Goal: Information Seeking & Learning: Learn about a topic

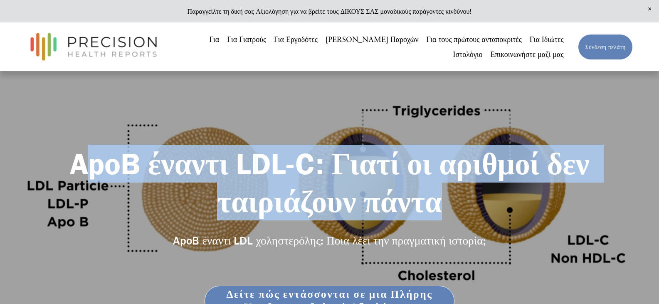
drag, startPoint x: 77, startPoint y: 164, endPoint x: 445, endPoint y: 212, distance: 371.7
click at [445, 212] on h1 "ApoB έναντι LDL-C: Γιατί οι αριθμοί δεν ταιριάζουν πάντα" at bounding box center [329, 183] width 606 height 76
click at [116, 160] on font "ApoB έναντι LDL-C: Γιατί οι αριθμοί δεν ταιριάζουν πάντα" at bounding box center [333, 182] width 526 height 74
drag, startPoint x: 73, startPoint y: 162, endPoint x: 443, endPoint y: 201, distance: 371.8
click at [443, 201] on h1 "ApoB έναντι LDL-C: Γιατί οι αριθμοί δεν ταιριάζουν πάντα" at bounding box center [329, 183] width 606 height 76
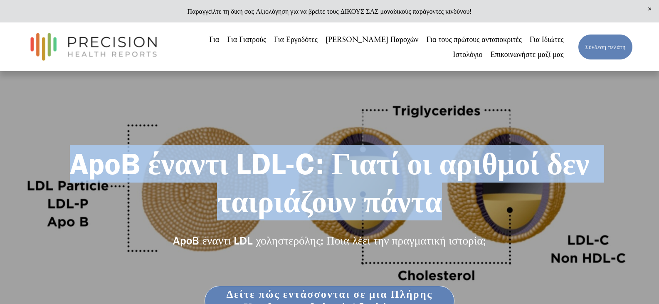
copy font "ApoB έναντι LDL-C: Γιατί οι αριθμοί δεν ταιριάζουν πάντα"
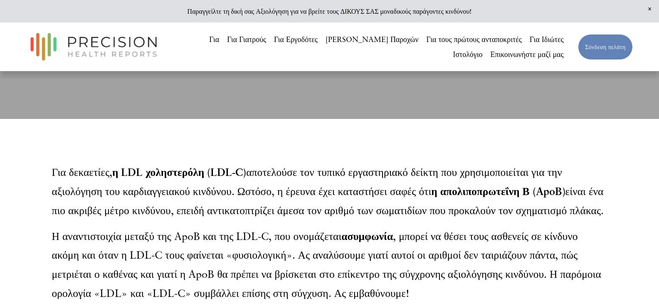
scroll to position [332, 0]
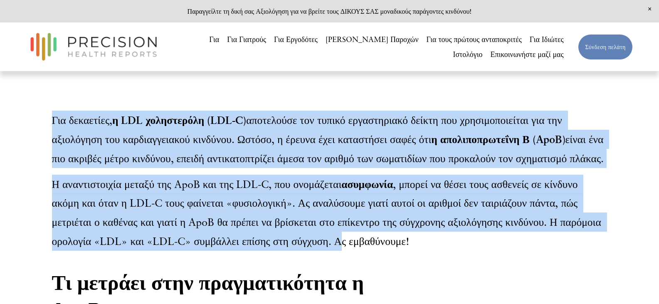
drag, startPoint x: 52, startPoint y: 124, endPoint x: 335, endPoint y: 259, distance: 313.9
click at [335, 251] on div "Για δεκαετίες, η LDL χοληστερόλη (LDL-C) αποτελούσε τον τυπικό εργαστηριακό δεί…" at bounding box center [329, 181] width 555 height 140
copy div "Για δεκαετίες, η LDL χοληστερόλη (LDL-C) αποτελούσε τον τυπικό εργαστηριακό δεί…"
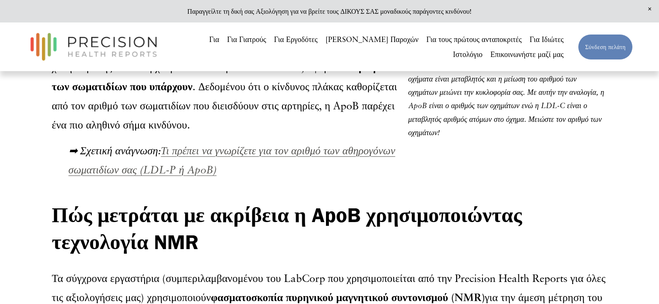
scroll to position [706, 0]
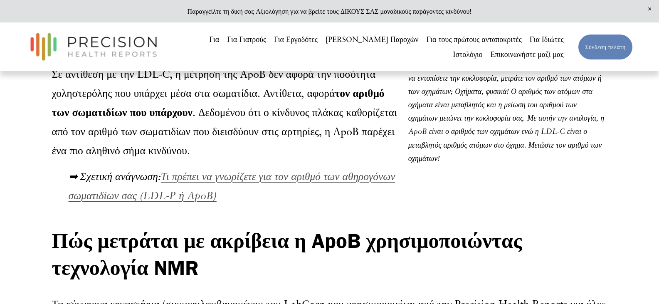
click at [283, 187] on font "Τι πρέπει να γνωρίζετε για τον αριθμό των αθηρογόνων σωματιδίων σας (LDL-P ή Ap…" at bounding box center [232, 186] width 327 height 32
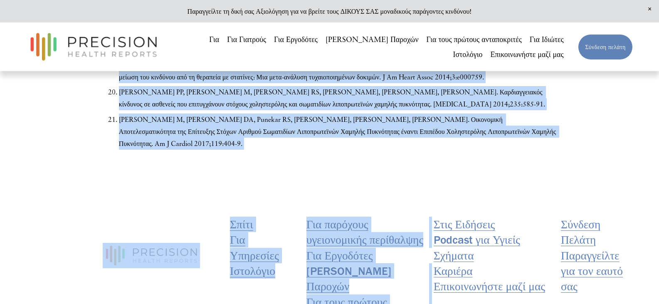
scroll to position [3376, 0]
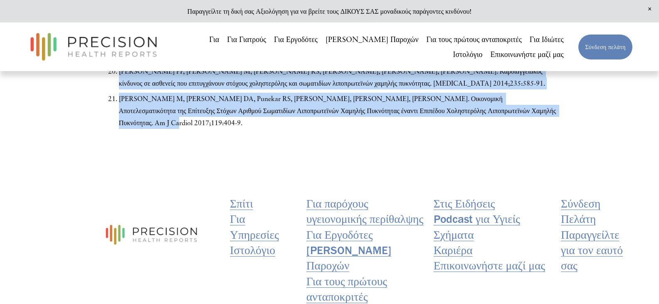
drag, startPoint x: 107, startPoint y: 140, endPoint x: 536, endPoint y: 81, distance: 433.1
copy div "Τι πρέπει να γνωρίζετε για τον αριθμό των αθηρογόνων σωματιδίων σας (LDL-P ή Ap…"
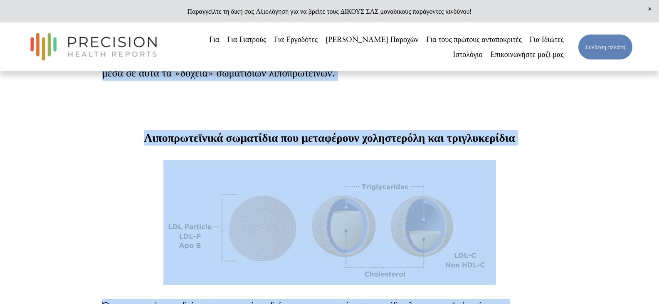
scroll to position [342, 0]
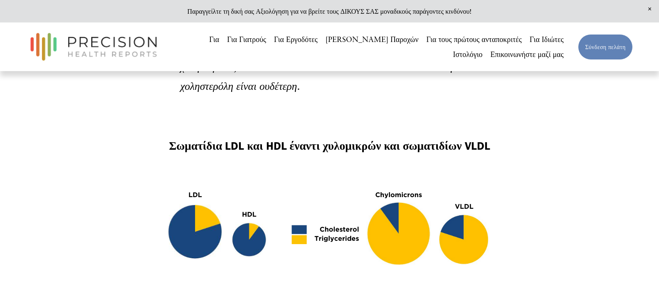
scroll to position [758, 0]
click at [266, 233] on div at bounding box center [329, 229] width 332 height 125
click at [209, 224] on div at bounding box center [329, 229] width 332 height 125
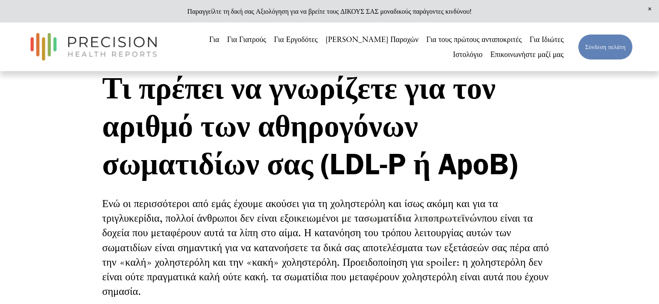
scroll to position [10, 0]
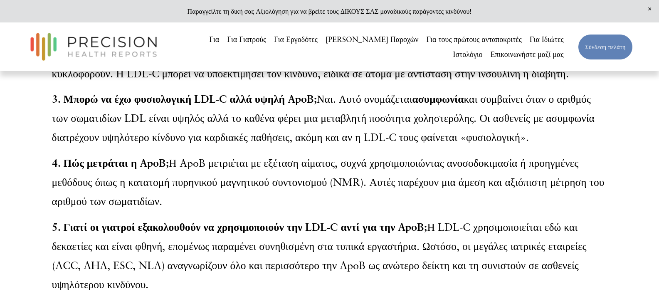
scroll to position [2878, 0]
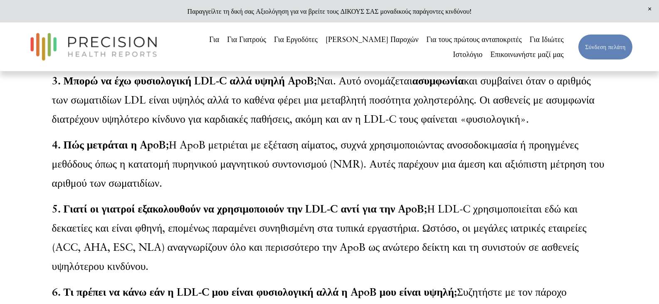
drag, startPoint x: 54, startPoint y: 158, endPoint x: 462, endPoint y: 292, distance: 429.0
click at [462, 292] on div "Συχνές ερωτήσεις σχετικά με την ApoB και την LDL-C 1. Ποια είναι η διαφορά μετα…" at bounding box center [329, 121] width 555 height 436
copy div "Συχνές ερωτήσεις σχετικά με την ApoB και την LDL-C 1. Ποια είναι η διαφορά μετα…"
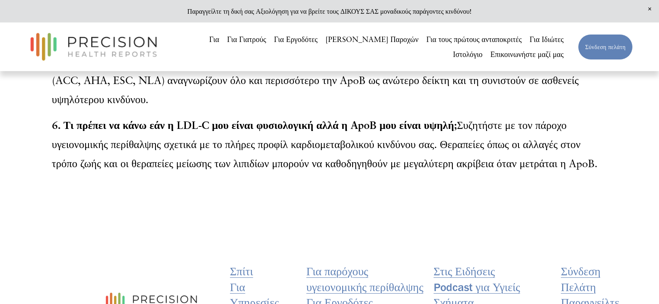
scroll to position [3044, 0]
drag, startPoint x: 596, startPoint y: 192, endPoint x: 47, endPoint y: 157, distance: 550.0
copy p "6. Τι πρέπει να κάνω εάν η LDL-C μου είναι φυσιολογική αλλά η ApoB μου είναι υψ…"
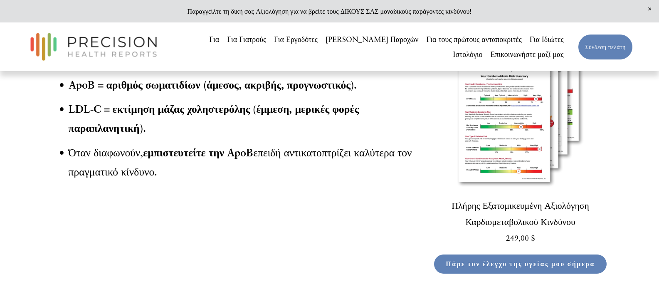
scroll to position [2463, 0]
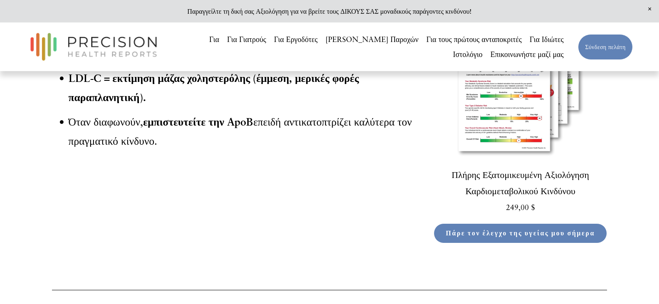
click at [495, 237] on font "Πάρε τον έλεγχο της υγείας μου σήμερα" at bounding box center [519, 233] width 149 height 8
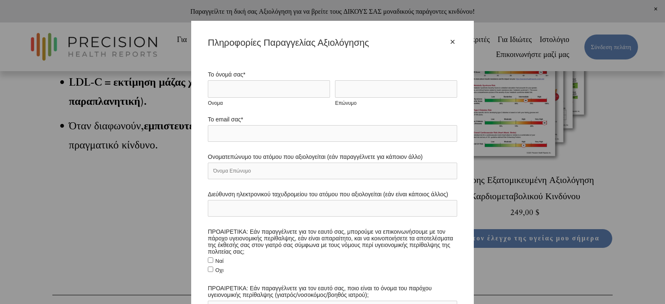
click at [451, 37] on font "×" at bounding box center [452, 42] width 5 height 10
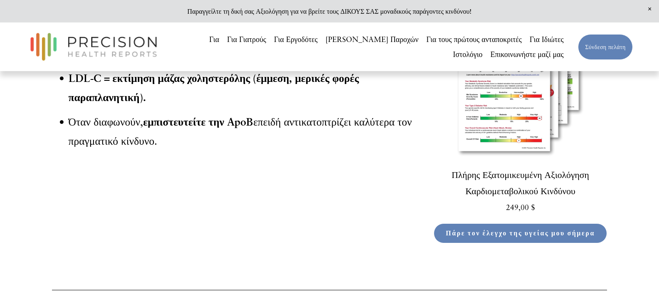
click at [501, 118] on img at bounding box center [520, 73] width 174 height 174
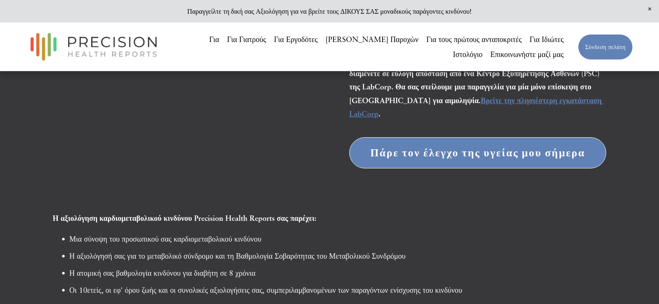
scroll to position [332, 0]
click at [462, 157] on font "Πάρε τον έλεγχο της υγείας μου σήμερα" at bounding box center [477, 153] width 215 height 13
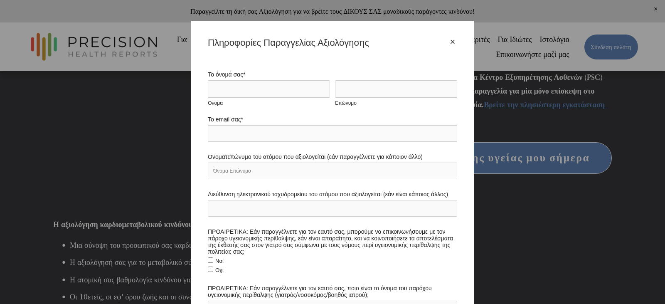
click at [450, 42] on font "×" at bounding box center [452, 42] width 5 height 10
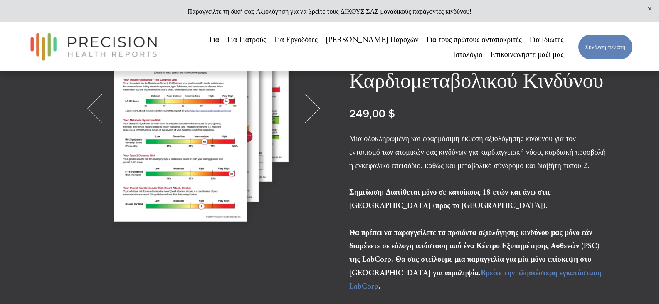
scroll to position [125, 0]
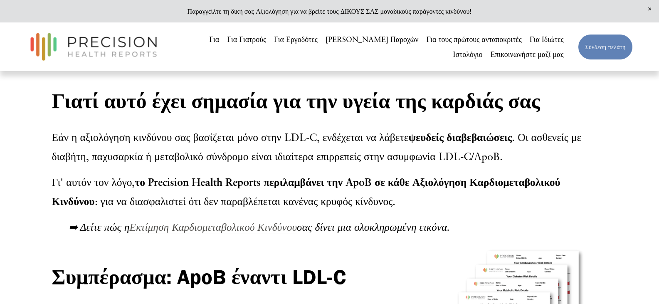
scroll to position [2213, 0]
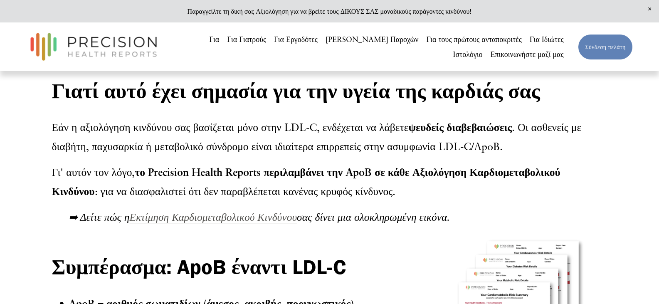
click at [218, 223] on font "Εκτίμηση Καρδιομεταβολικού Κινδύνου" at bounding box center [212, 216] width 167 height 13
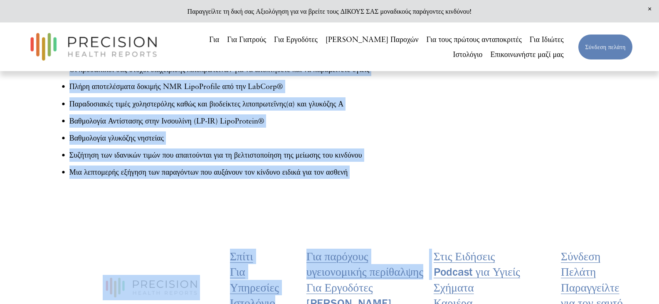
scroll to position [557, 0]
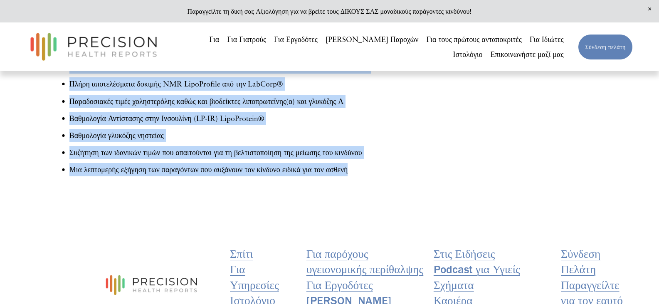
drag, startPoint x: 350, startPoint y: 98, endPoint x: 363, endPoint y: 182, distance: 84.4
copy article "Έκθεση Αξιολόγησης Καρδιομεταβολικού Κινδύνου 249,00 $ Μια ολοκληρωμένη και εφα…"
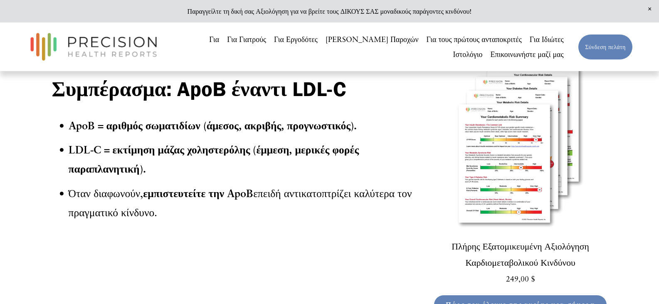
scroll to position [2368, 0]
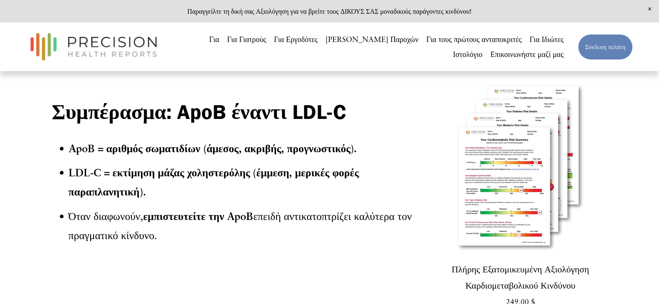
click at [179, 68] on font "Εκτίμηση Καρδιομεταβολικού Κινδύνου" at bounding box center [212, 61] width 167 height 13
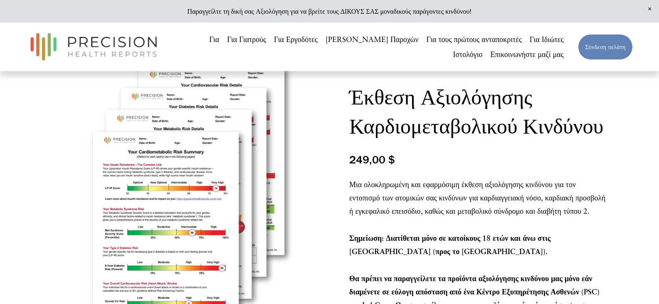
scroll to position [83, 0]
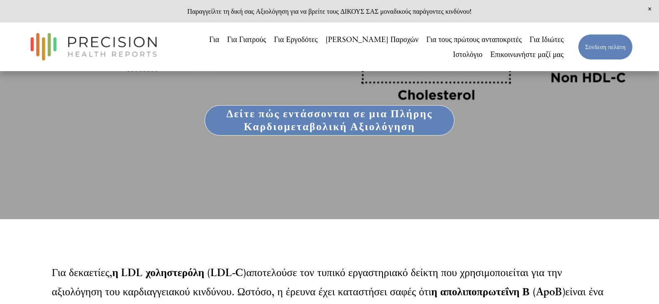
scroll to position [137, 0]
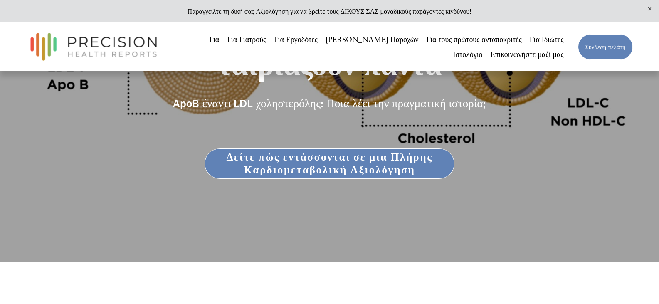
click at [347, 156] on font "Δείτε πώς εντάσσονται σε μια Πλήρης Καρδιομεταβολική Αξιολόγηση" at bounding box center [329, 163] width 206 height 26
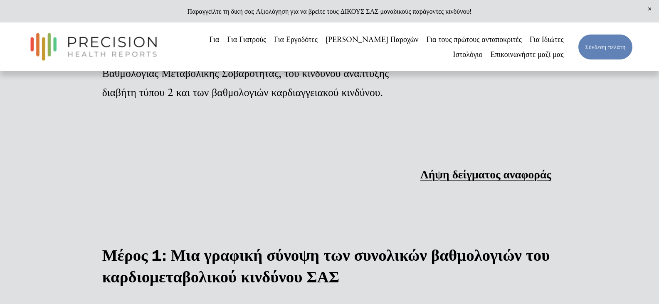
scroll to position [1080, 0]
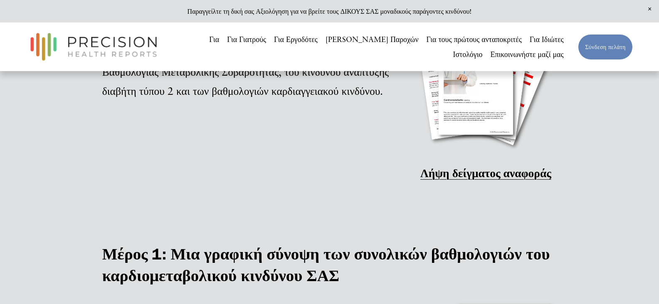
click at [524, 180] on font "Λήψη δείγματος αναφοράς" at bounding box center [485, 173] width 131 height 14
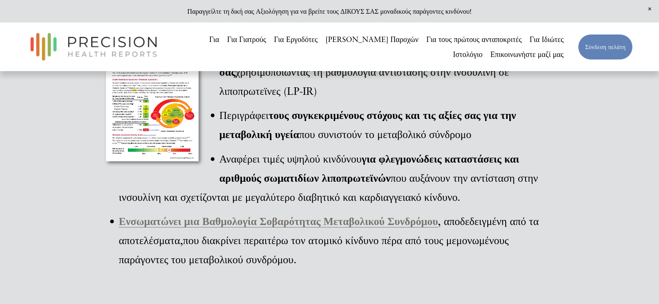
scroll to position [1662, 0]
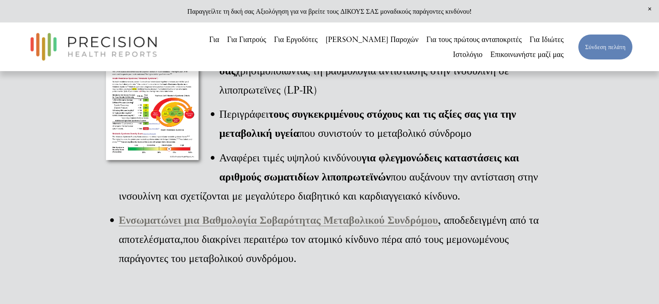
click at [246, 226] on font "Ενσωματώνει μια Βαθμολογία Σοβαρότητας Μεταβολικού Συνδρόμου" at bounding box center [278, 219] width 319 height 13
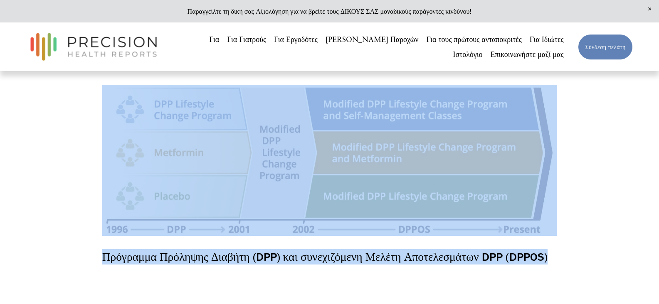
scroll to position [1940, 0]
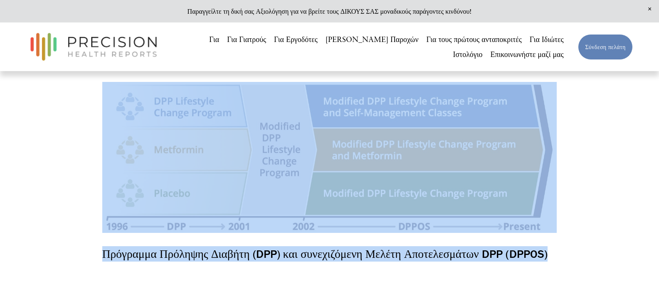
drag, startPoint x: 109, startPoint y: 138, endPoint x: 583, endPoint y: 241, distance: 485.2
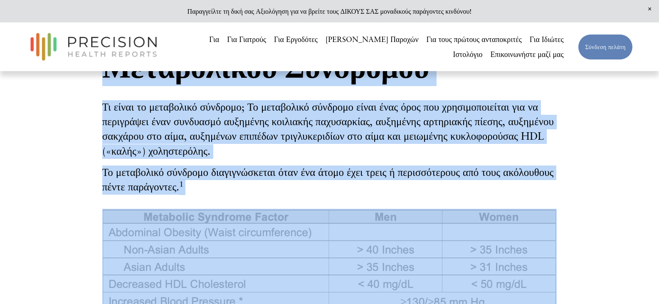
scroll to position [111, 0]
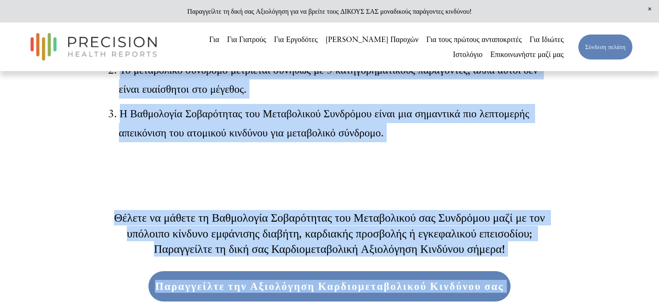
scroll to position [2351, 0]
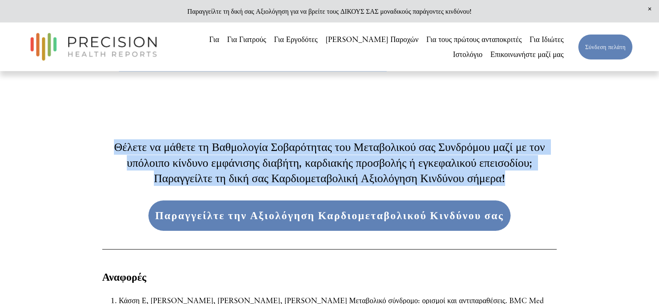
drag, startPoint x: 106, startPoint y: 108, endPoint x: 518, endPoint y: 162, distance: 415.4
copy div "Βαθμολογία Σοβαρότητας Μεταβολικού Συνδρόμου Τι είναι το μεταβολικό σύνδρομο; Τ…"
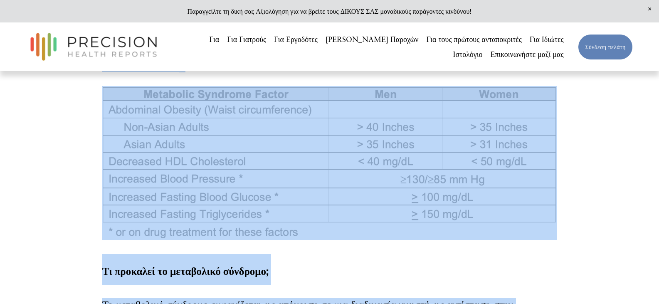
scroll to position [273, 0]
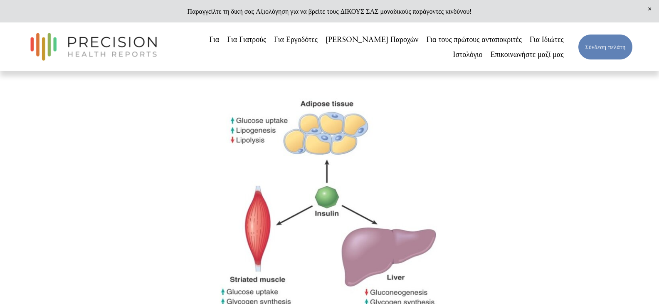
scroll to position [647, 0]
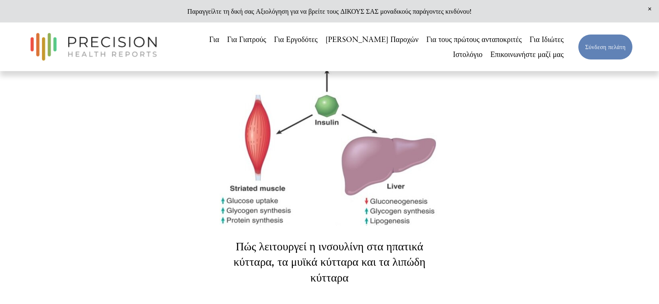
click at [312, 144] on div at bounding box center [329, 116] width 220 height 218
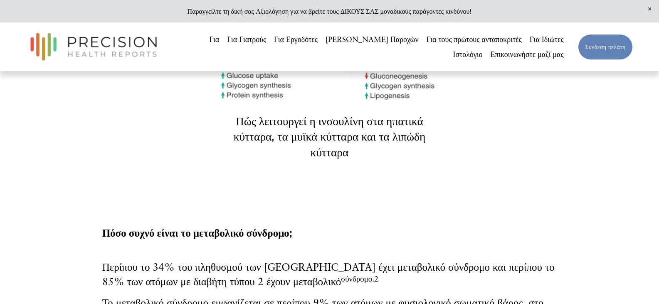
scroll to position [772, 0]
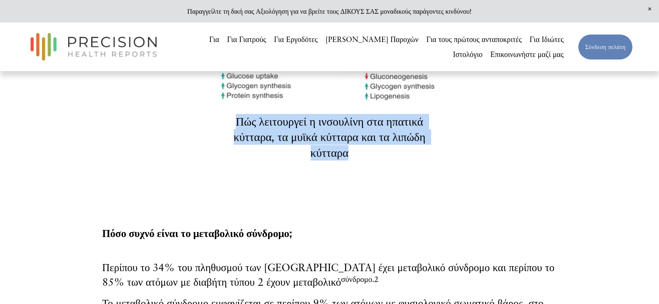
drag, startPoint x: 237, startPoint y: 115, endPoint x: 371, endPoint y: 154, distance: 139.4
click at [371, 154] on h4 "Πώς λειτουργεί η ινσουλίνη στα ηπατικά κύτταρα, τα μυϊκά κύτταρα και τα λιπώδη …" at bounding box center [329, 137] width 220 height 47
copy font "Πώς λειτουργεί η ινσουλίνη στα ηπατικά κύτταρα, τα μυϊκά κύτταρα και τα λιπώδη …"
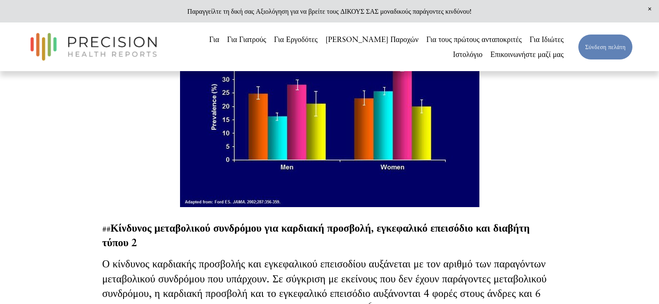
scroll to position [1188, 0]
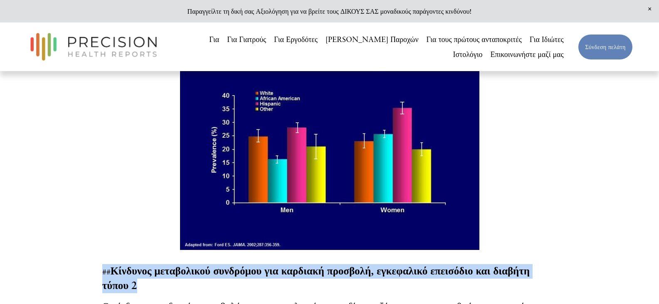
drag, startPoint x: 144, startPoint y: 272, endPoint x: 91, endPoint y: 260, distance: 54.4
copy p "## Κίνδυνος μεταβολικού συνδρόμου για καρδιακή προσβολή, εγκεφαλικό επεισόδιο κ…"
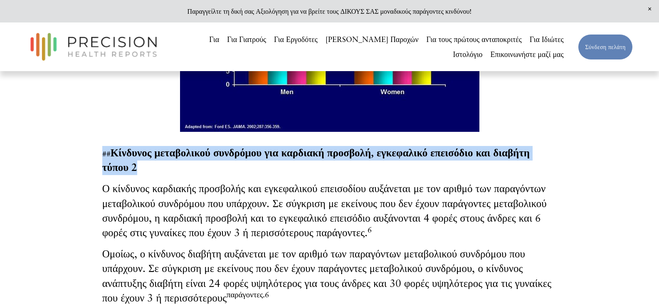
scroll to position [1312, 0]
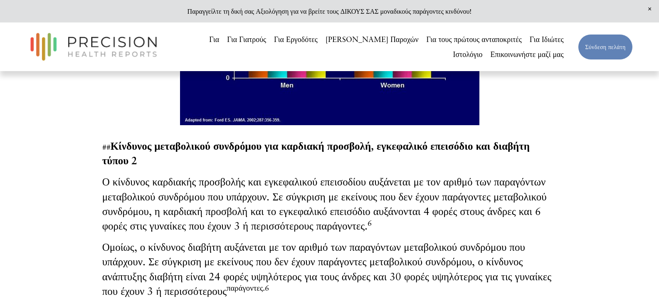
click at [463, 195] on font "Ο κίνδυνος καρδιακής προσβολής και εγκεφαλικού επεισοδίου αυξάνεται με τον αριθ…" at bounding box center [324, 203] width 444 height 57
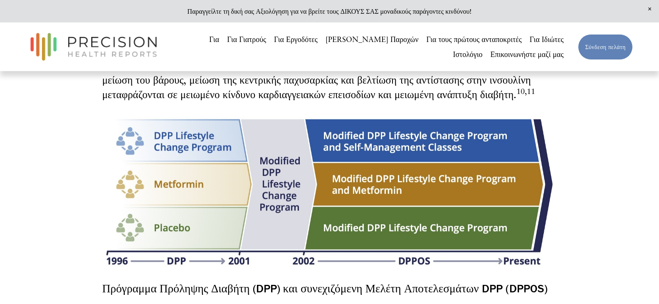
scroll to position [1894, 0]
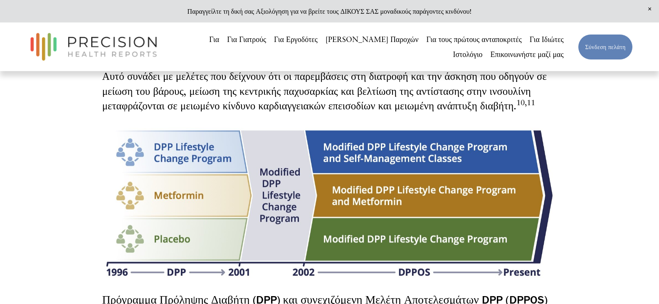
click at [366, 189] on div at bounding box center [329, 203] width 455 height 151
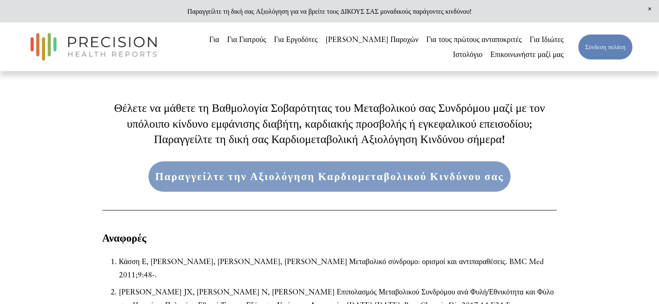
scroll to position [2368, 0]
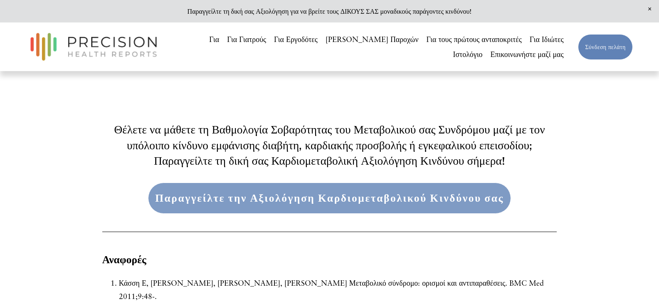
click at [321, 192] on font "Παραγγείλτε την Αξιολόγηση Καρδιομεταβολικού Κινδύνου σας" at bounding box center [329, 198] width 349 height 13
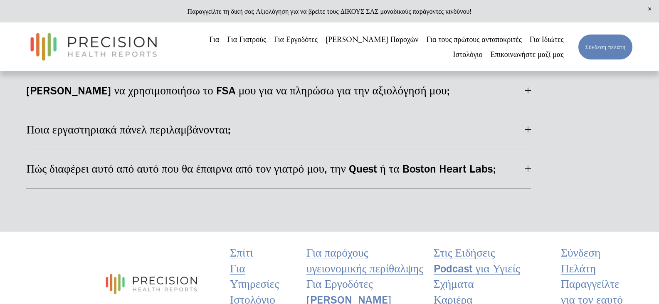
scroll to position [1163, 0]
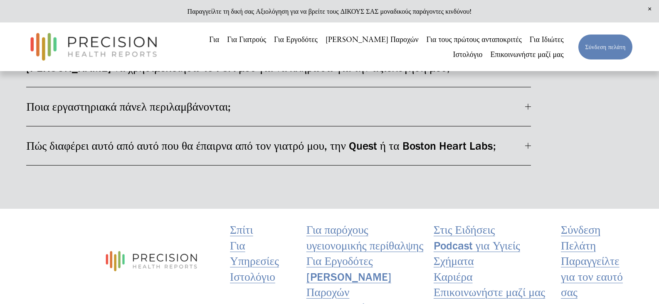
click at [241, 139] on font "Πώς διαφέρει αυτό από αυτό που θα έπαιρνα από τον γιατρό μου, την Quest ή τα Bo…" at bounding box center [260, 146] width 469 height 14
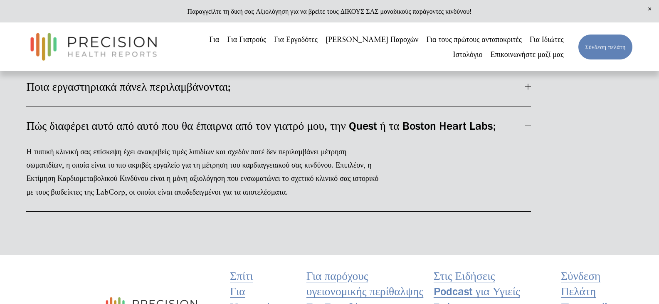
scroll to position [1181, 0]
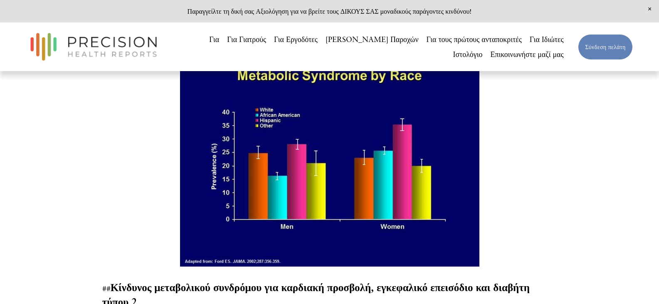
scroll to position [1163, 0]
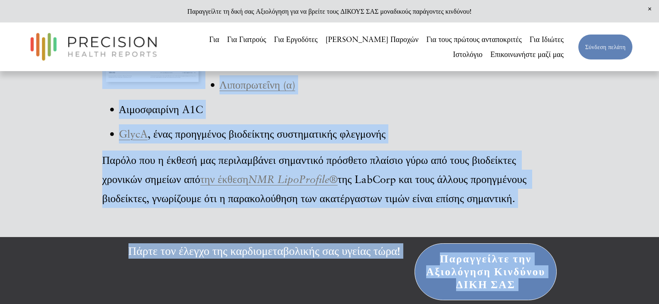
scroll to position [3122, 0]
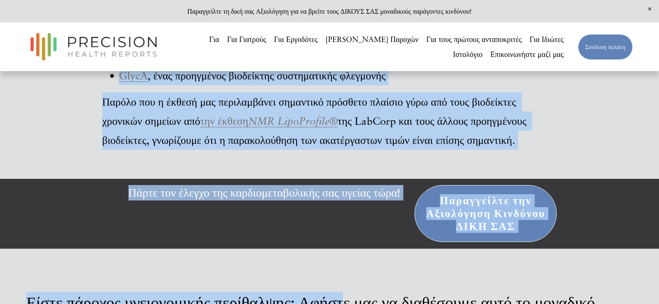
drag, startPoint x: 109, startPoint y: 159, endPoint x: 404, endPoint y: 102, distance: 300.4
copy article "Lo ipsumdolo sit ametconse ad elitseddoe tempori utl etdoloremagna aliq e admin…"
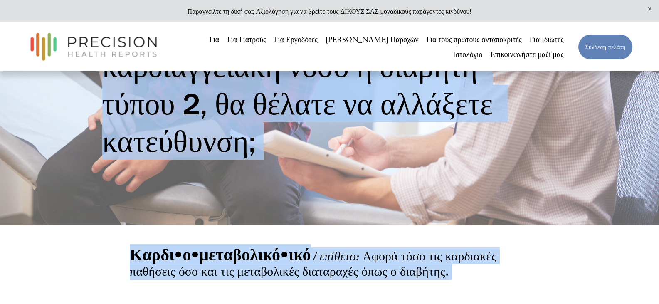
scroll to position [172, 0]
click at [600, 253] on div at bounding box center [587, 255] width 103 height 14
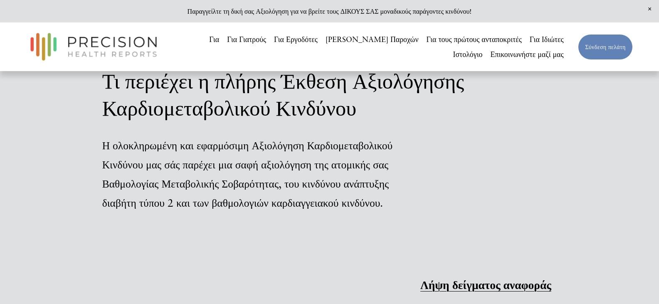
scroll to position [1003, 0]
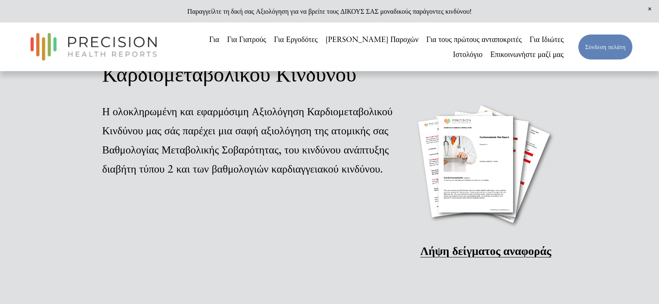
click at [493, 255] on font "Λήψη δείγματος αναφοράς" at bounding box center [485, 251] width 131 height 14
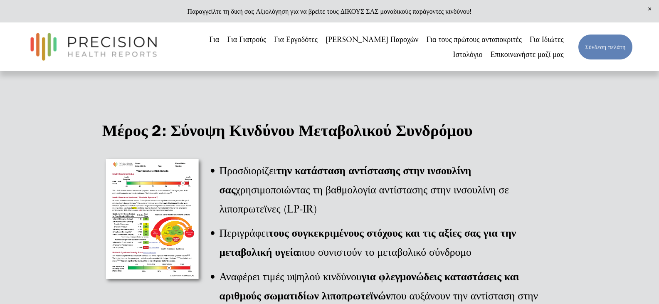
scroll to position [1543, 0]
